Goal: Find specific page/section: Find specific page/section

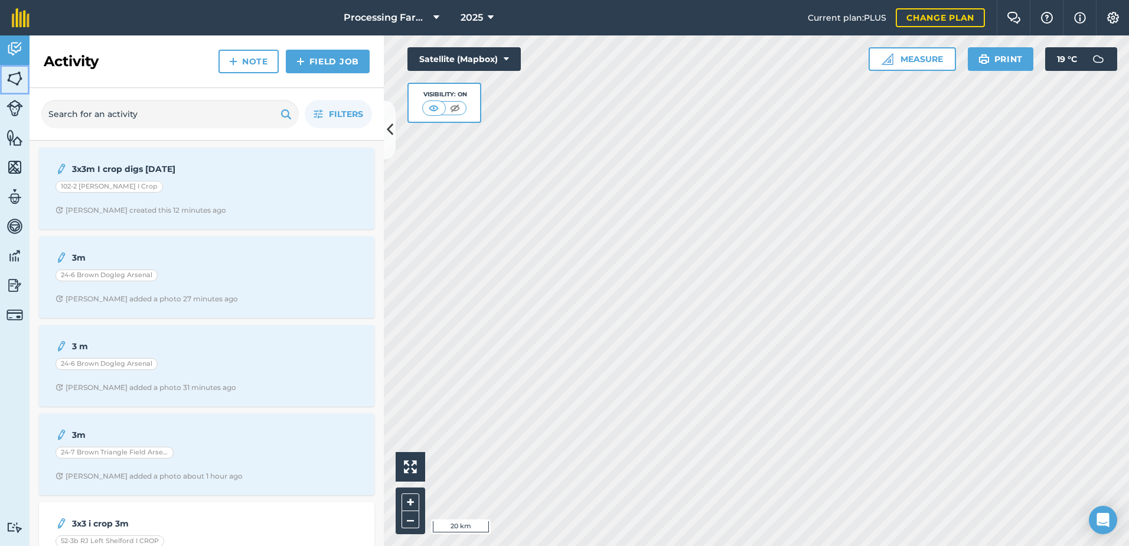
drag, startPoint x: 11, startPoint y: 79, endPoint x: 25, endPoint y: 82, distance: 14.5
click at [11, 79] on img at bounding box center [14, 79] width 17 height 18
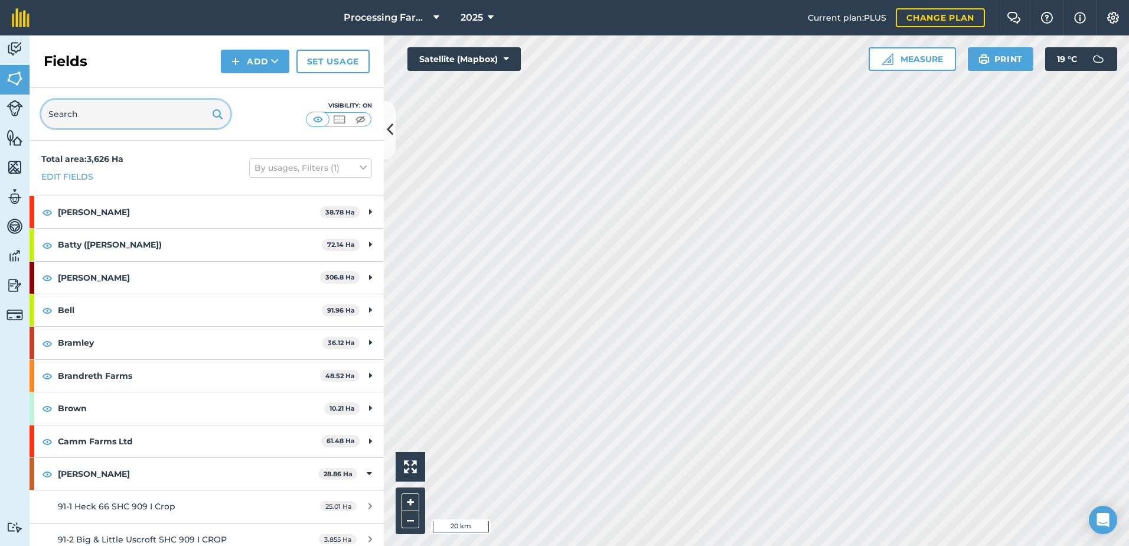
click at [128, 115] on input "text" at bounding box center [135, 114] width 189 height 28
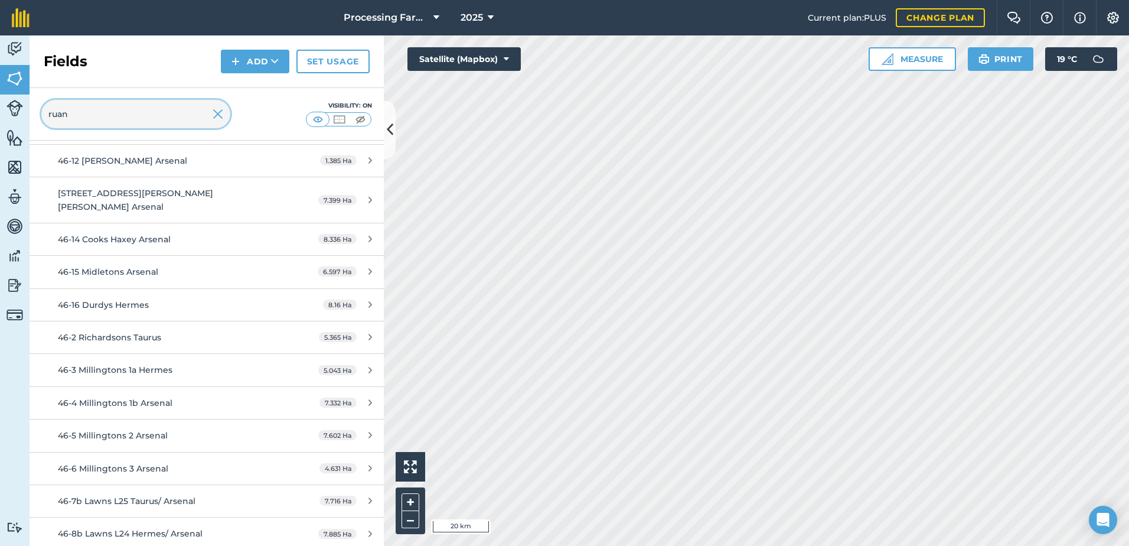
scroll to position [243, 0]
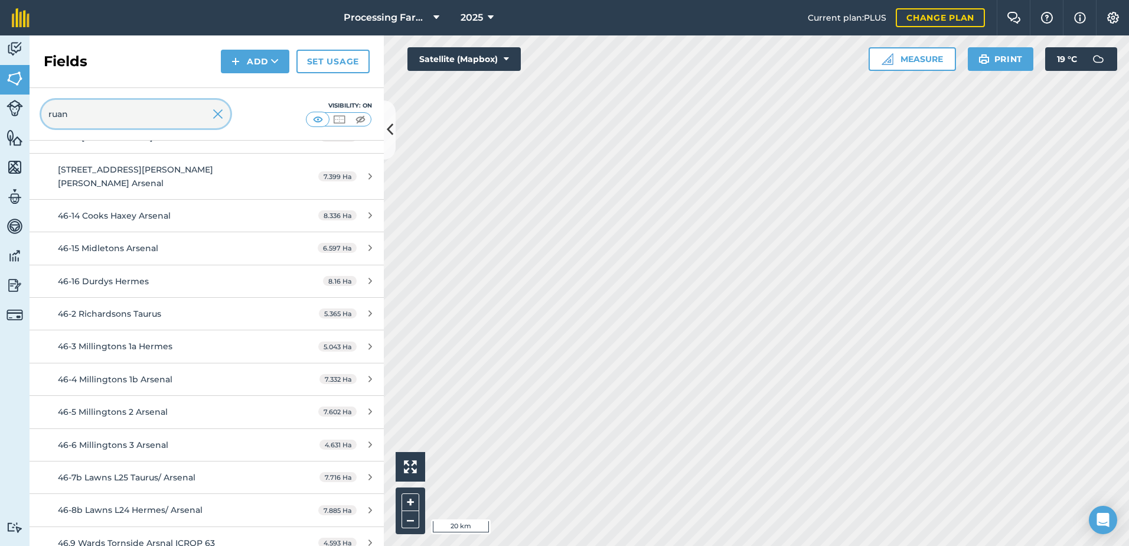
type input "ruan"
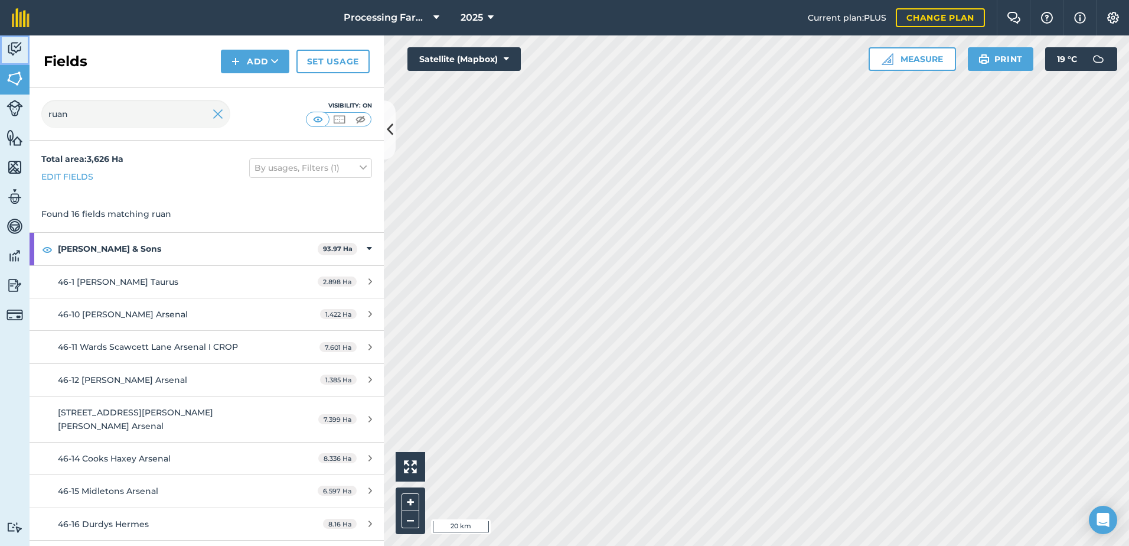
click at [16, 51] on img at bounding box center [14, 49] width 17 height 18
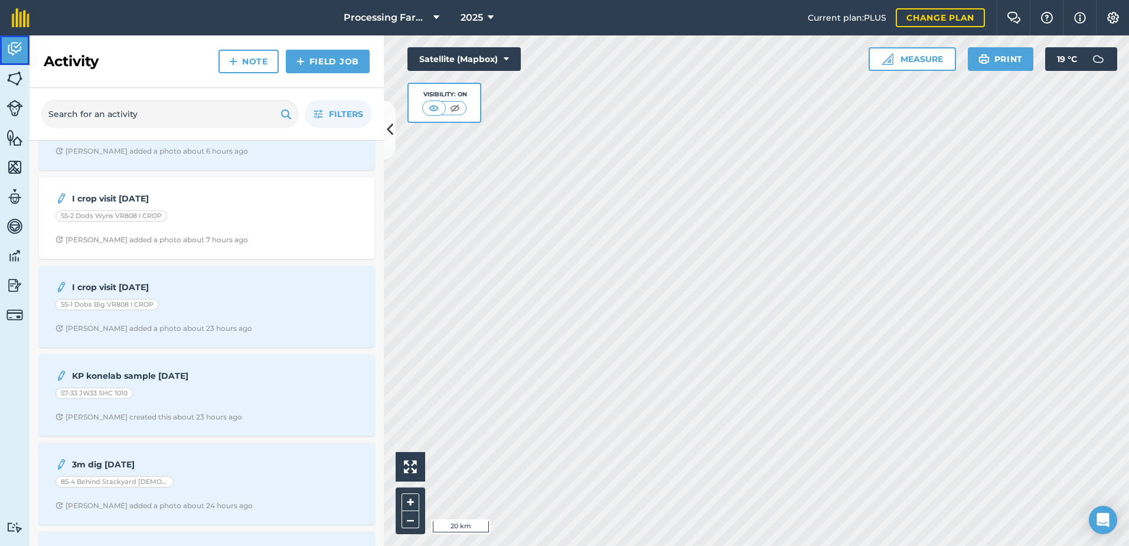
scroll to position [1004, 0]
